Goal: Find specific page/section: Find specific page/section

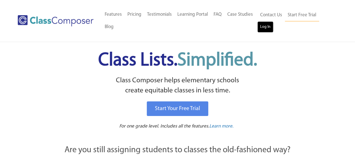
click at [267, 27] on link "Log In" at bounding box center [265, 26] width 16 height 11
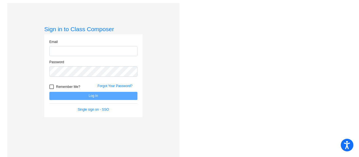
scroll to position [8, 0]
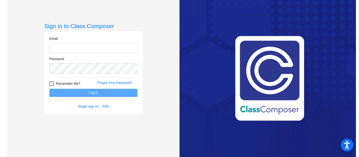
type input "jonesj@crcsd.org"
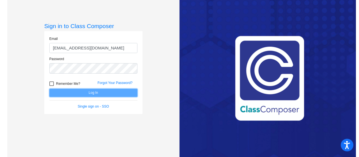
click at [91, 90] on button "Log In" at bounding box center [93, 93] width 88 height 8
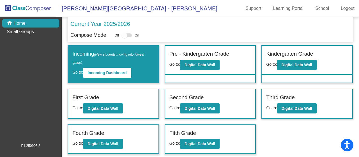
click at [122, 23] on p "Current Year 2025/2026" at bounding box center [99, 24] width 59 height 8
click at [218, 143] on button "Digital Data Wall" at bounding box center [200, 144] width 40 height 10
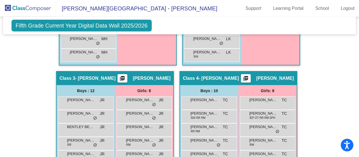
scroll to position [281, 0]
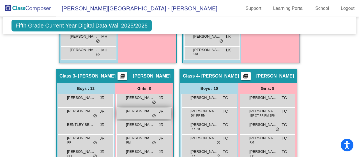
click at [146, 115] on div "EVANGELINE SCOTT JR lock do_not_disturb_alt" at bounding box center [144, 114] width 54 height 12
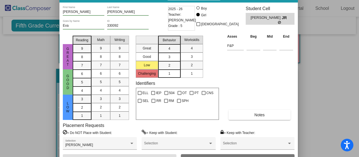
drag, startPoint x: 257, startPoint y: 4, endPoint x: 250, endPoint y: -3, distance: 10.9
click at [250, 0] on html "Accessibility Screen-Reader Guide, Feedback, and Issue Reporting | New window R…" at bounding box center [179, 78] width 359 height 157
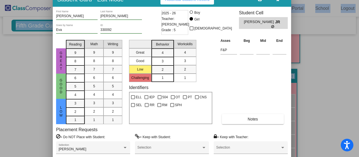
drag, startPoint x: 238, startPoint y: 6, endPoint x: 279, endPoint y: -25, distance: 51.7
click at [279, 0] on html "Accessibility Screen-Reader Guide, Feedback, and Issue Reporting | New window R…" at bounding box center [179, 78] width 359 height 157
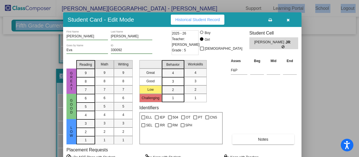
click at [241, 23] on div "Student Card - Edit Mode Historical Student Record" at bounding box center [182, 19] width 239 height 15
click at [207, 21] on span "Historical Student Record" at bounding box center [197, 19] width 45 height 4
